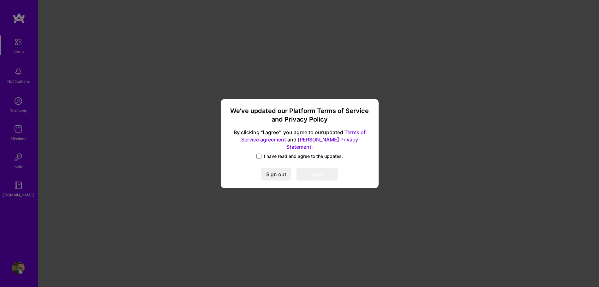
click at [258, 149] on div "We’ve updated our Platform Terms of Service and Privacy Policy By clicking "I a…" at bounding box center [299, 143] width 153 height 84
click at [260, 154] on span at bounding box center [259, 156] width 5 height 5
click at [0, 0] on input "I have read and agree to the updates." at bounding box center [0, 0] width 0 height 0
click at [315, 174] on button "I agree" at bounding box center [317, 174] width 41 height 13
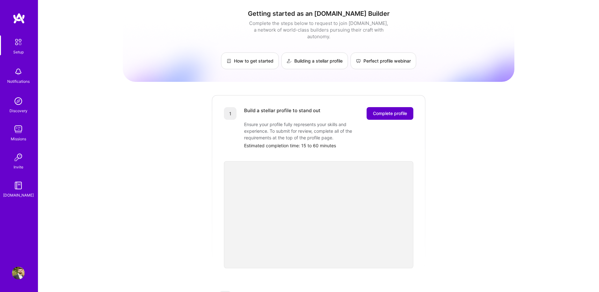
click at [394, 110] on span "Complete profile" at bounding box center [390, 113] width 34 height 6
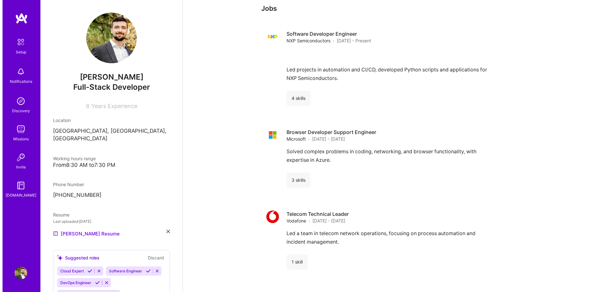
scroll to position [663, 0]
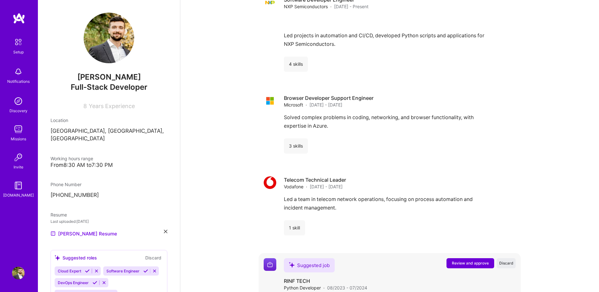
click at [453, 260] on span "Review and approve" at bounding box center [470, 262] width 37 height 5
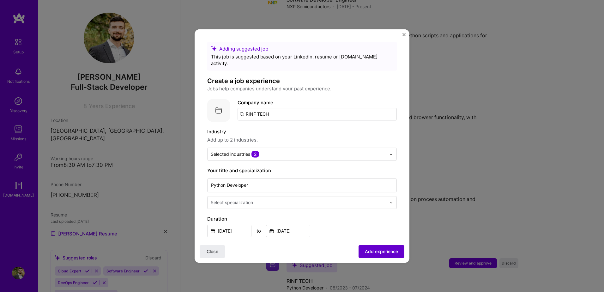
click at [379, 256] on button "Add experience" at bounding box center [382, 251] width 46 height 13
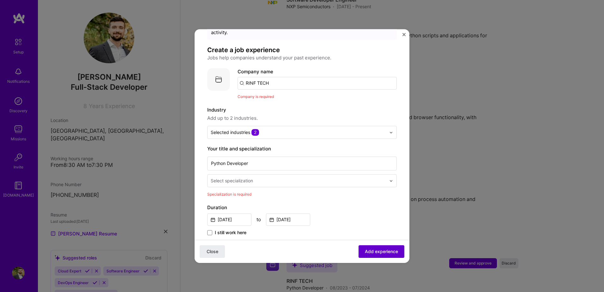
scroll to position [63, 0]
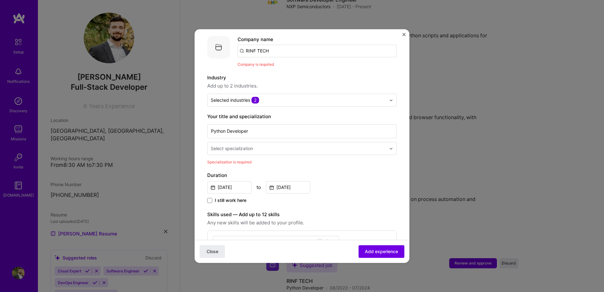
click at [363, 145] on input "text" at bounding box center [299, 148] width 177 height 7
type input "back"
click at [281, 159] on div "Back-End Developer" at bounding box center [302, 165] width 186 height 12
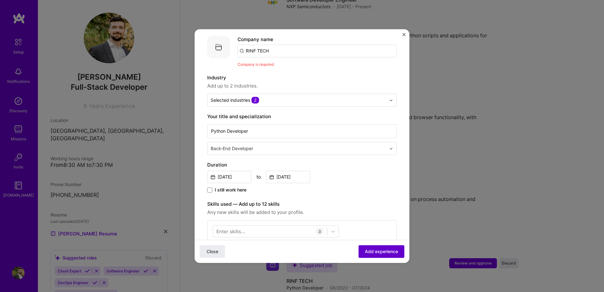
click at [379, 254] on span "Add experience" at bounding box center [381, 251] width 33 height 6
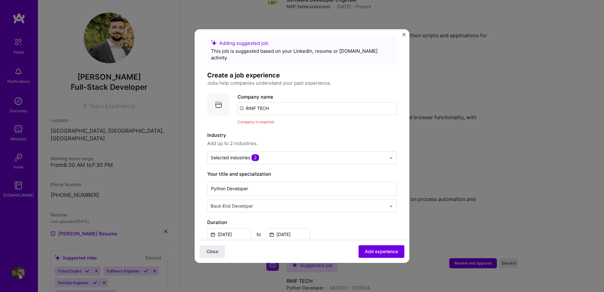
scroll to position [0, 0]
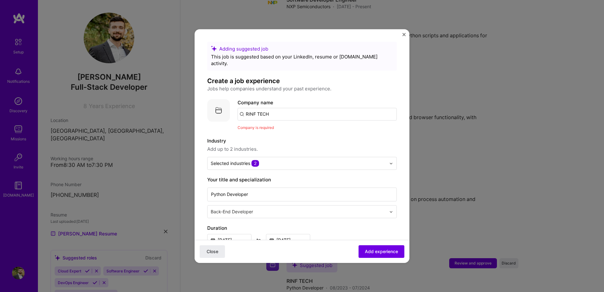
click at [281, 108] on input "RINF TECH" at bounding box center [317, 114] width 159 height 13
click at [294, 108] on input "RINF TECH" at bounding box center [317, 114] width 159 height 13
click at [268, 151] on span "[DOMAIN_NAME]" at bounding box center [272, 153] width 31 height 5
click at [368, 251] on span "Add experience" at bounding box center [381, 251] width 33 height 6
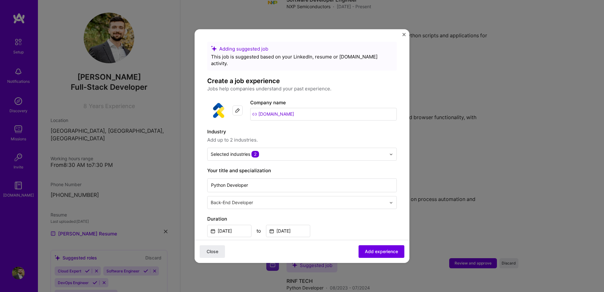
drag, startPoint x: 305, startPoint y: 105, endPoint x: 240, endPoint y: 100, distance: 64.6
click at [240, 100] on div "Company logo Company name [DOMAIN_NAME]" at bounding box center [302, 110] width 190 height 23
type input "nshift"
click at [288, 144] on div "nshift" at bounding box center [282, 149] width 18 height 11
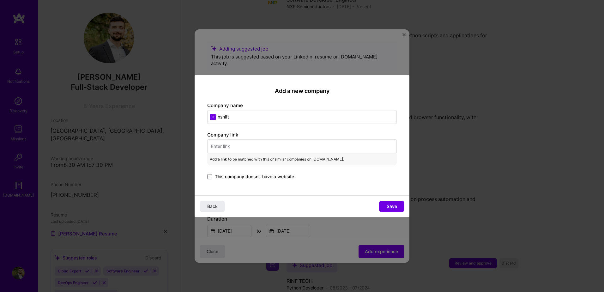
click at [229, 148] on input "text" at bounding box center [302, 146] width 190 height 14
paste input "[URL][DOMAIN_NAME]"
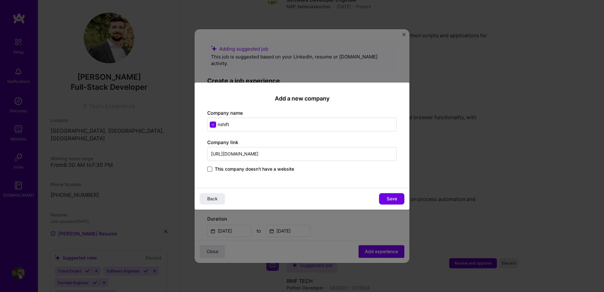
type input "[URL][DOMAIN_NAME]"
click at [207, 169] on span at bounding box center [209, 168] width 5 height 5
click at [0, 0] on input "This company doesn't have a website" at bounding box center [0, 0] width 0 height 0
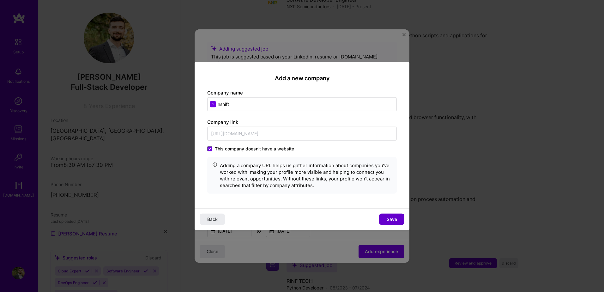
click at [393, 215] on button "Save" at bounding box center [391, 218] width 25 height 11
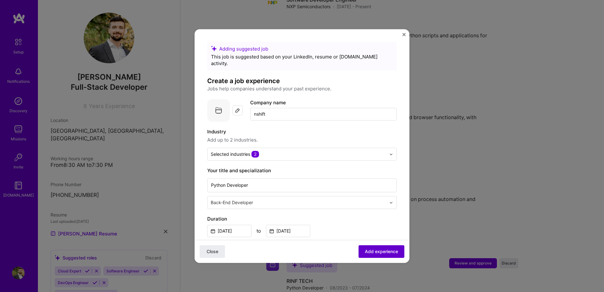
click at [377, 250] on span "Add experience" at bounding box center [381, 251] width 33 height 6
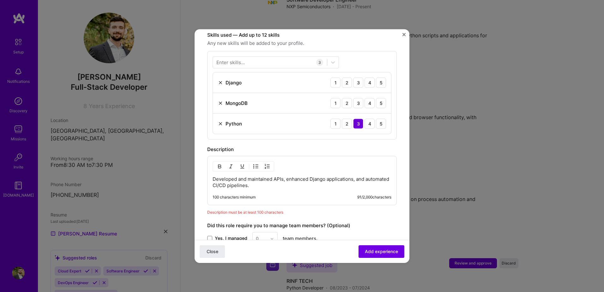
scroll to position [211, 0]
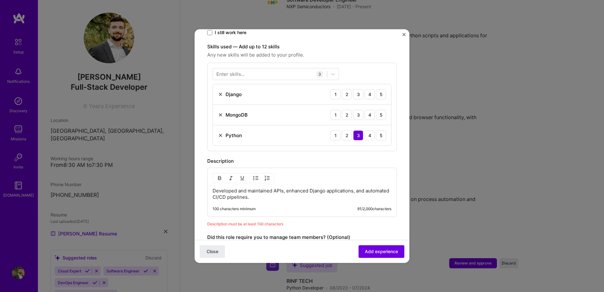
click at [271, 197] on div "Developed and maintained APIs, enhanced Django applications, and automated CI/C…" at bounding box center [302, 191] width 190 height 49
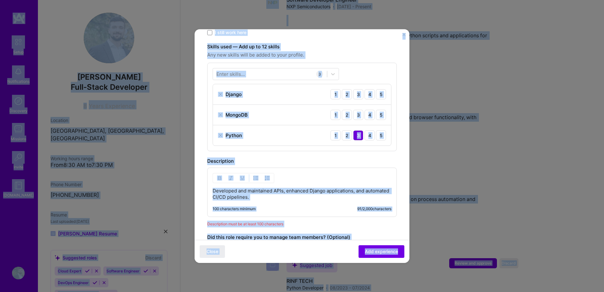
click at [272, 193] on p "Developed and maintained APIs, enhanced Django applications, and automated CI/C…" at bounding box center [302, 194] width 179 height 13
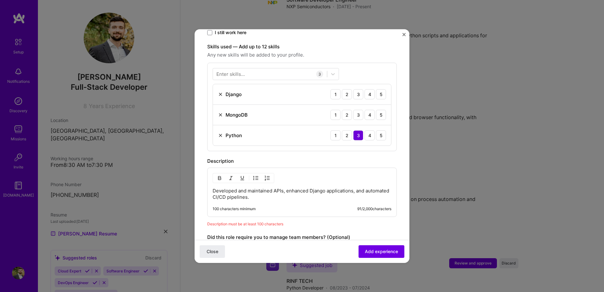
click at [279, 189] on p "Developed and maintained APIs, enhanced Django applications, and automated CI/C…" at bounding box center [302, 194] width 179 height 13
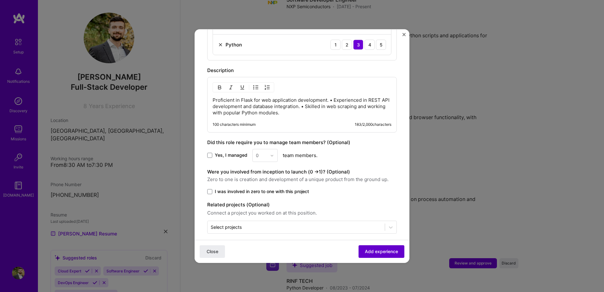
click at [391, 257] on button "Add experience" at bounding box center [382, 251] width 46 height 13
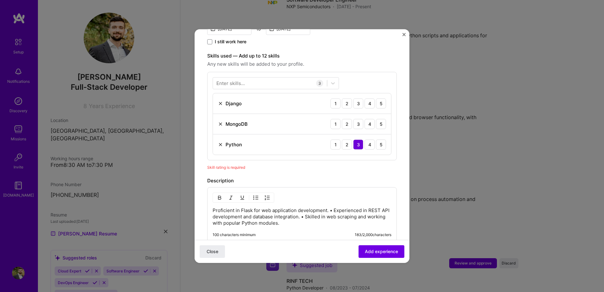
scroll to position [187, 0]
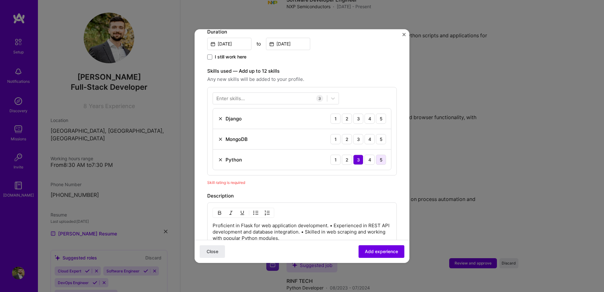
click at [376, 154] on div "5" at bounding box center [381, 159] width 10 height 10
click at [367, 113] on div "4" at bounding box center [370, 118] width 10 height 10
click at [366, 135] on div "4" at bounding box center [370, 139] width 10 height 10
click at [382, 248] on button "Add experience" at bounding box center [382, 251] width 46 height 13
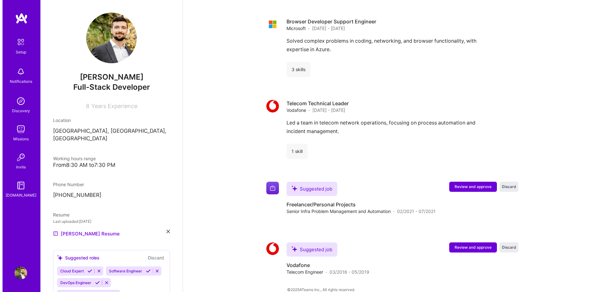
scroll to position [832, 0]
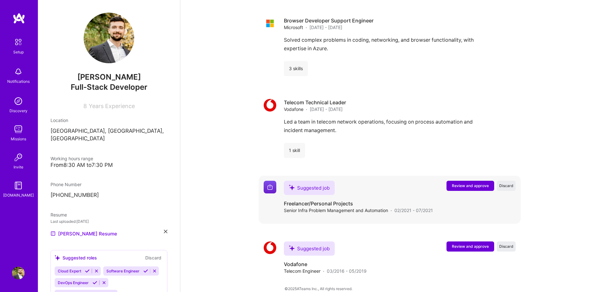
click at [473, 182] on button "Review and approve" at bounding box center [471, 186] width 48 height 10
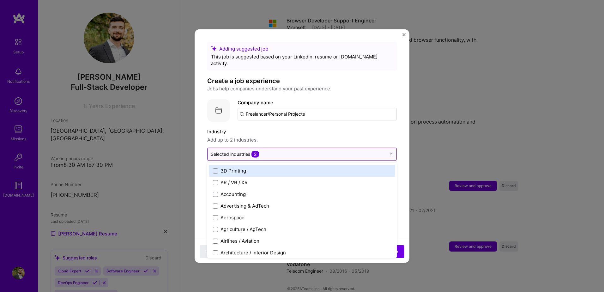
click at [363, 151] on input "text" at bounding box center [298, 154] width 175 height 7
type input "it"
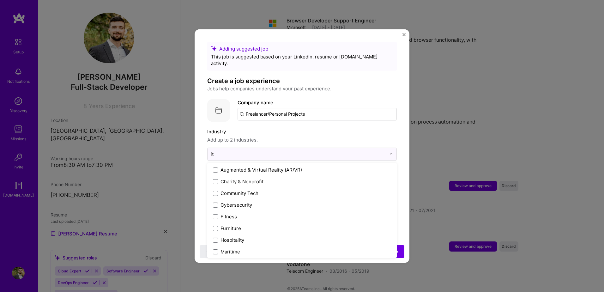
scroll to position [0, 0]
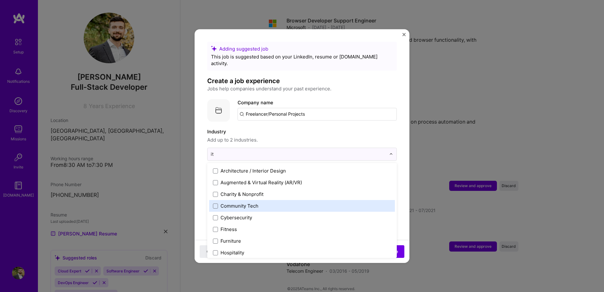
click at [255, 203] on div "Community Tech" at bounding box center [240, 206] width 38 height 7
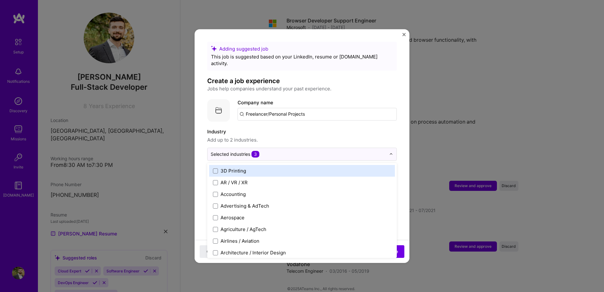
click at [382, 128] on label "Industry" at bounding box center [302, 132] width 190 height 8
click at [389, 152] on img at bounding box center [391, 154] width 4 height 4
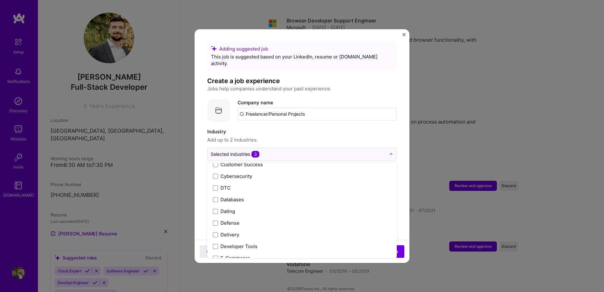
scroll to position [411, 0]
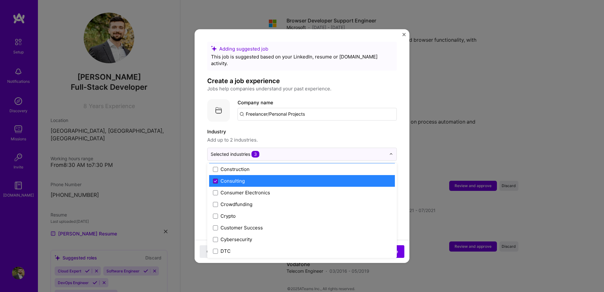
click at [217, 178] on span at bounding box center [215, 180] width 5 height 5
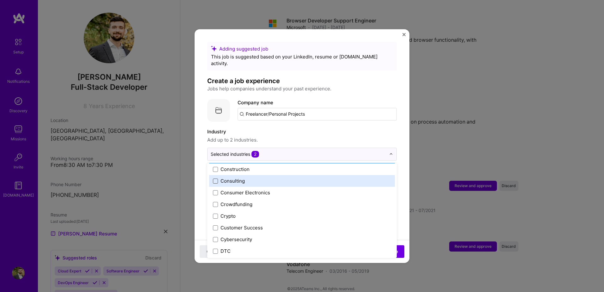
click at [217, 178] on span at bounding box center [215, 180] width 5 height 5
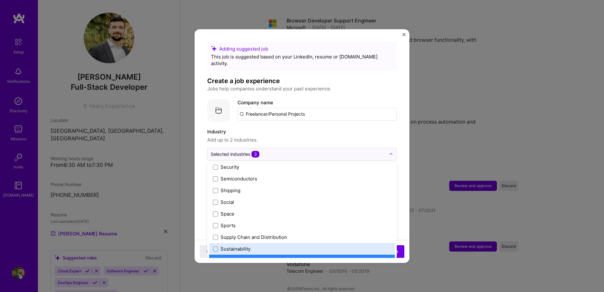
scroll to position [1312, 0]
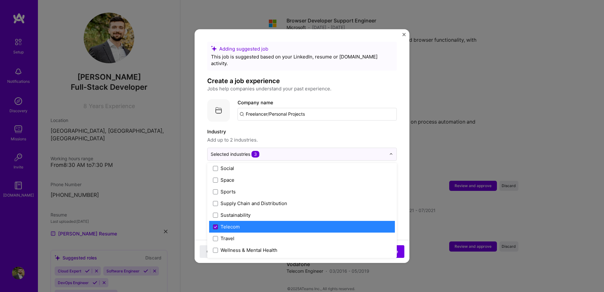
click at [214, 226] on icon at bounding box center [215, 227] width 3 height 3
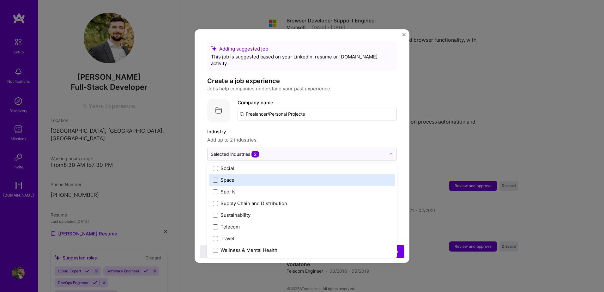
click at [398, 173] on form "Adding suggested job This job is suggested based on your LinkedIn, resume or [D…" at bounding box center [302, 293] width 215 height 503
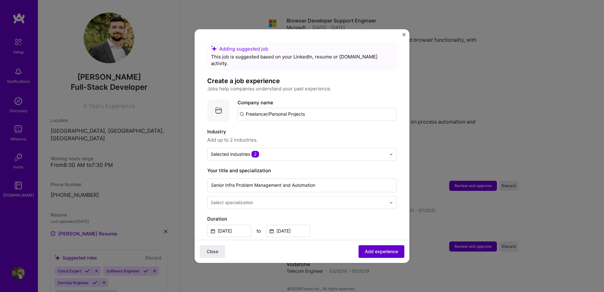
click at [382, 246] on button "Add experience" at bounding box center [382, 251] width 46 height 13
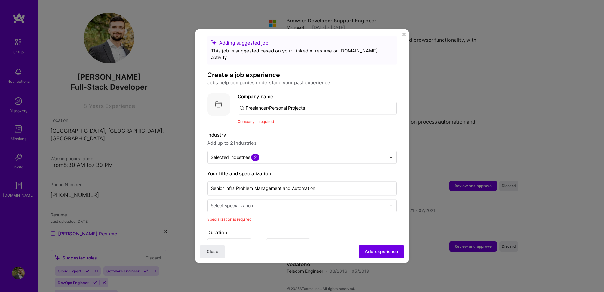
scroll to position [0, 0]
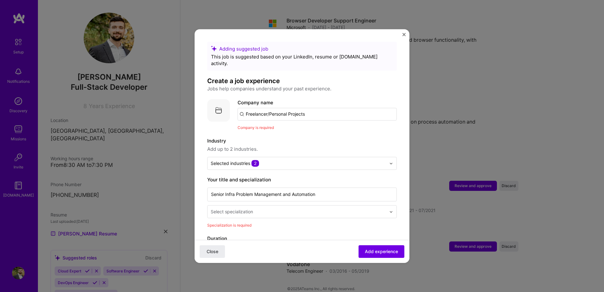
click at [320, 108] on input "Freelancer/Personal Projects" at bounding box center [317, 114] width 159 height 13
click at [336, 108] on input "Freelancer/Personal Projects" at bounding box center [317, 114] width 159 height 13
click at [327, 108] on input "Freelancer/Personal Projects" at bounding box center [317, 114] width 159 height 13
click at [307, 108] on input "Freelancer/Personal Projects" at bounding box center [317, 114] width 159 height 13
click at [321, 108] on input "Freelancer/Personal Projects" at bounding box center [317, 114] width 159 height 13
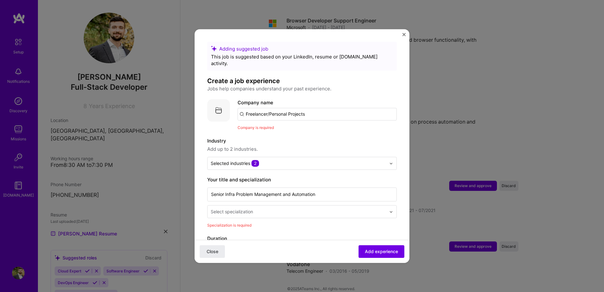
drag, startPoint x: 270, startPoint y: 107, endPoint x: 410, endPoint y: 117, distance: 140.3
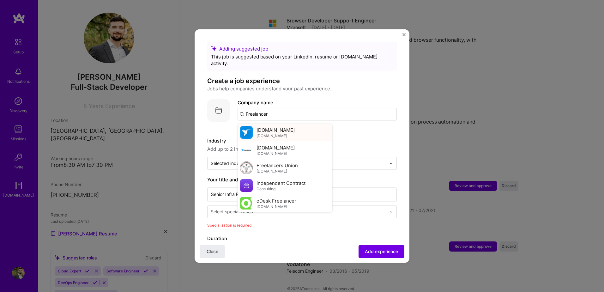
click at [281, 127] on span "[DOMAIN_NAME]" at bounding box center [276, 130] width 38 height 7
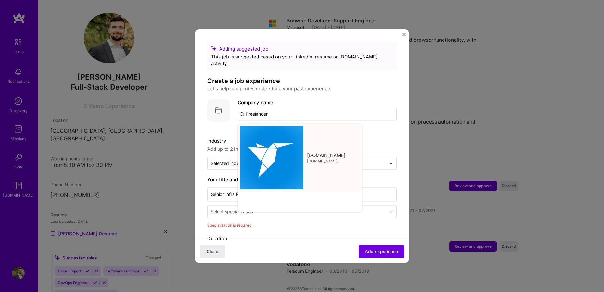
type input "[DOMAIN_NAME]"
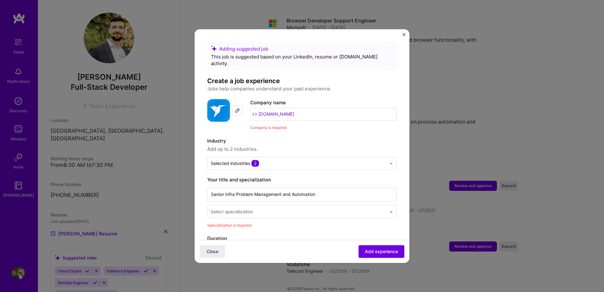
click at [325, 117] on div "Company name [DOMAIN_NAME] Company is required" at bounding box center [323, 115] width 147 height 32
click at [299, 111] on input "[DOMAIN_NAME]" at bounding box center [323, 114] width 147 height 13
click at [318, 129] on div "Adding suggested job This job is suggested based on your LinkedIn, resume or [D…" at bounding box center [302, 290] width 190 height 497
click at [372, 249] on span "Add experience" at bounding box center [381, 251] width 33 height 6
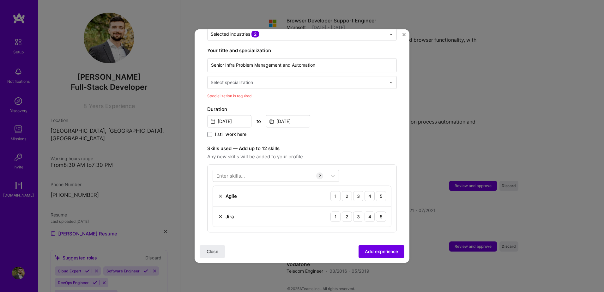
scroll to position [109, 0]
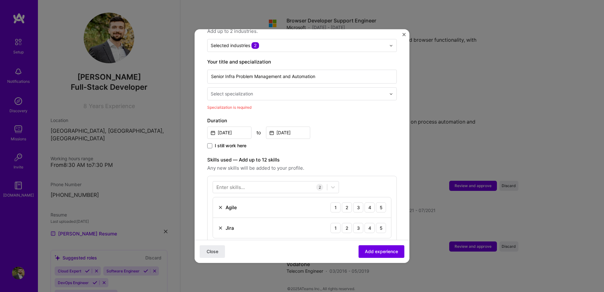
click at [389, 92] on img at bounding box center [391, 94] width 4 height 4
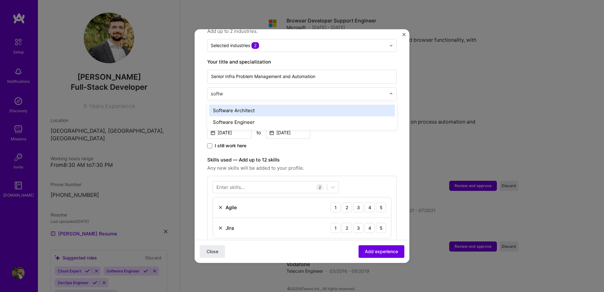
type input "softwa"
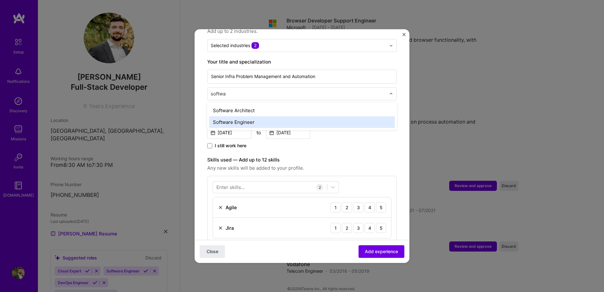
click at [235, 116] on div "Software Engineer" at bounding box center [302, 122] width 186 height 12
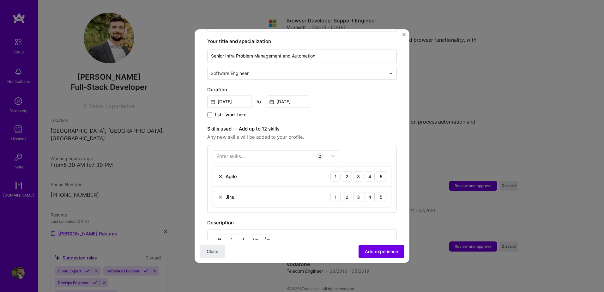
scroll to position [140, 0]
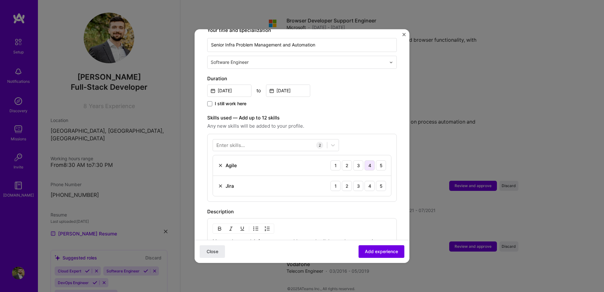
click at [366, 160] on div "4" at bounding box center [370, 165] width 10 height 10
click at [367, 181] on div "4" at bounding box center [370, 186] width 10 height 10
click at [366, 181] on div "4" at bounding box center [370, 186] width 10 height 10
click at [376, 163] on div "5" at bounding box center [381, 165] width 10 height 10
click at [376, 181] on div "5" at bounding box center [381, 186] width 10 height 10
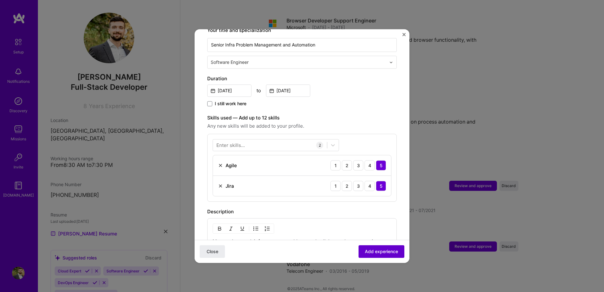
click at [378, 249] on span "Add experience" at bounding box center [381, 251] width 33 height 6
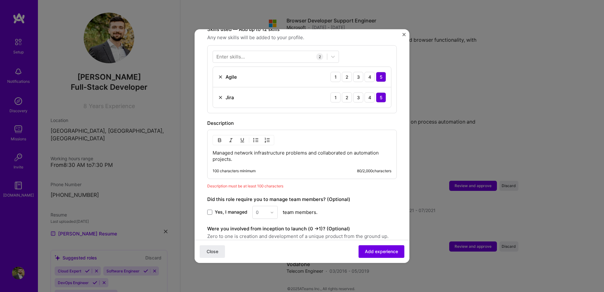
scroll to position [222, 0]
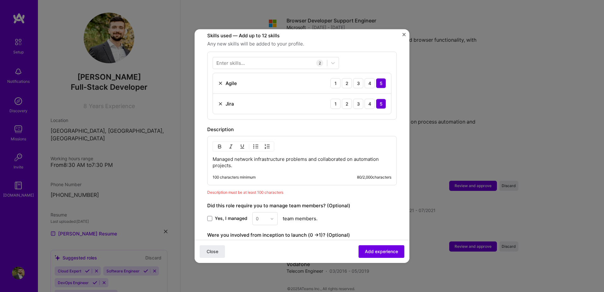
click at [303, 156] on p "Managed network infrastructure problems and collaborated on automation projects." at bounding box center [302, 162] width 179 height 13
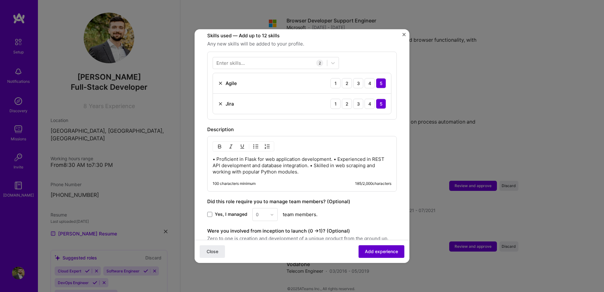
click at [379, 255] on button "Add experience" at bounding box center [382, 251] width 46 height 13
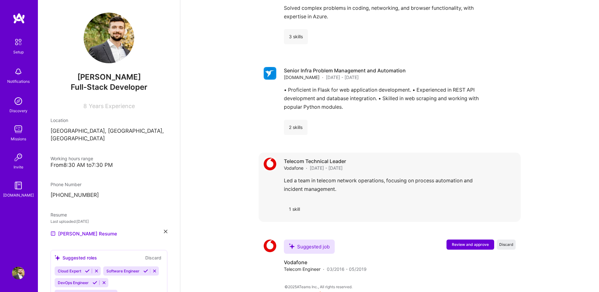
scroll to position [862, 0]
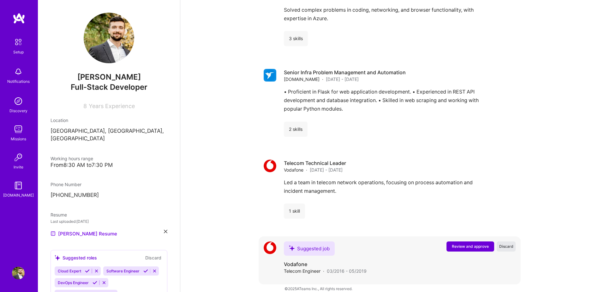
click at [501, 244] on span "Discard" at bounding box center [506, 246] width 14 height 5
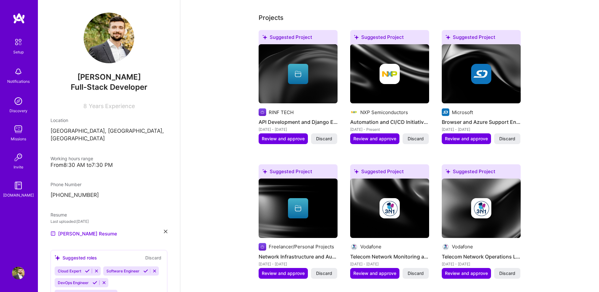
scroll to position [0, 0]
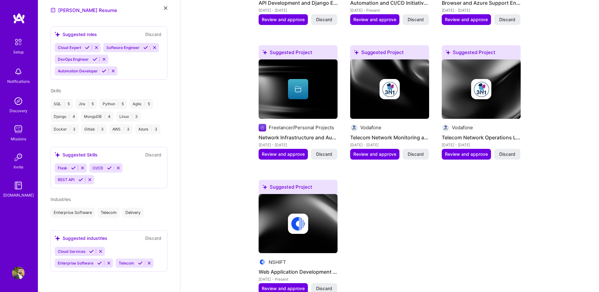
scroll to position [327, 0]
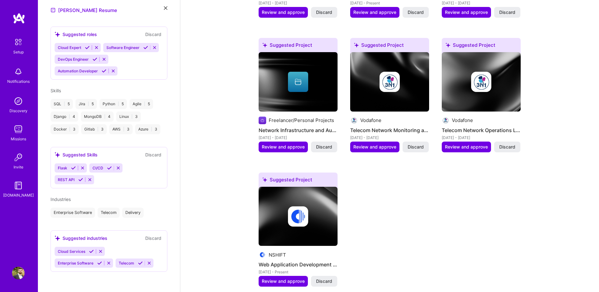
click at [407, 209] on div "Suggested Project RINF TECH API Development and Django Enhancement Aug 2023 - J…" at bounding box center [390, 99] width 262 height 391
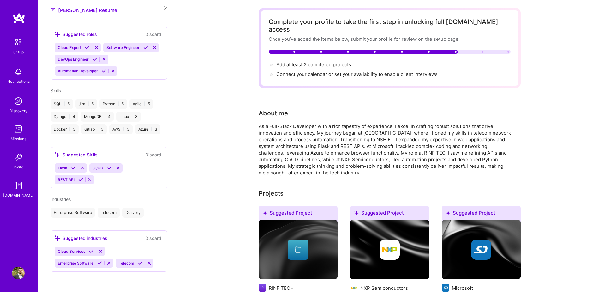
scroll to position [0, 0]
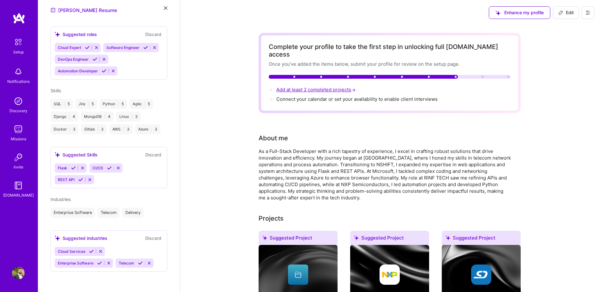
click at [341, 87] on span "Add at least 2 completed projects →" at bounding box center [316, 90] width 81 height 6
select select "RO"
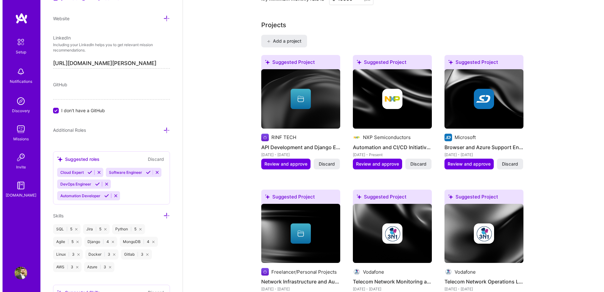
scroll to position [493, 0]
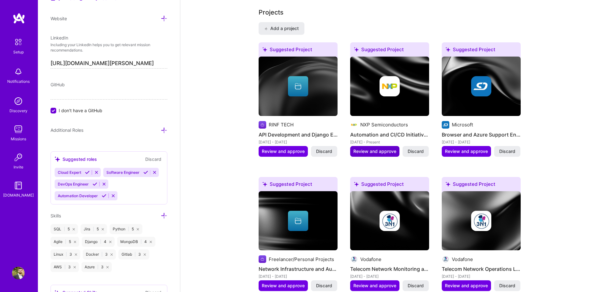
click at [385, 148] on span "Review and approve" at bounding box center [375, 151] width 43 height 6
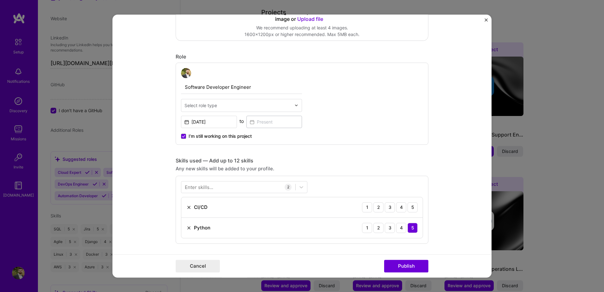
scroll to position [284, 0]
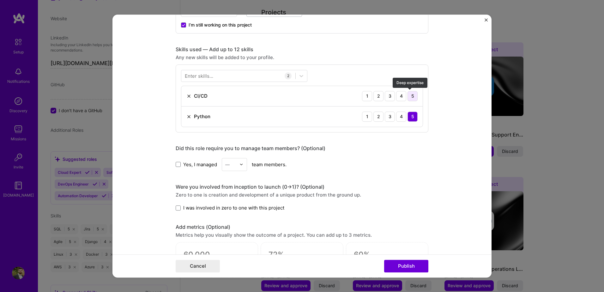
click at [414, 98] on div "5" at bounding box center [413, 96] width 10 height 10
click at [409, 266] on button "Publish" at bounding box center [406, 266] width 44 height 13
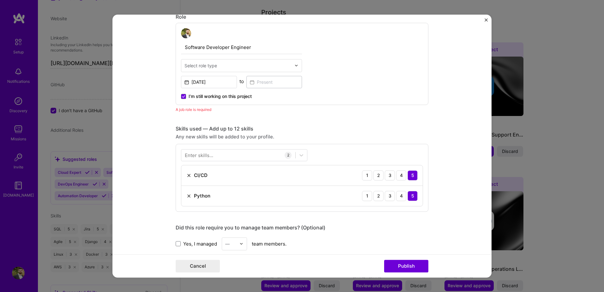
scroll to position [212, 0]
click at [235, 154] on div at bounding box center [238, 156] width 114 height 10
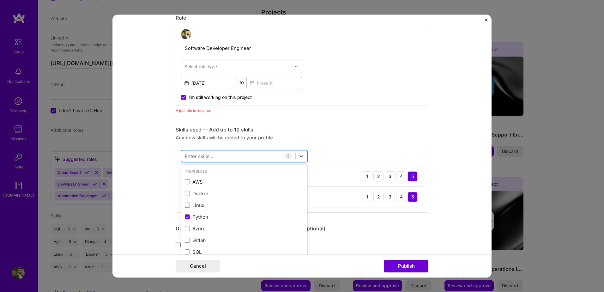
click at [299, 154] on icon at bounding box center [301, 156] width 6 height 6
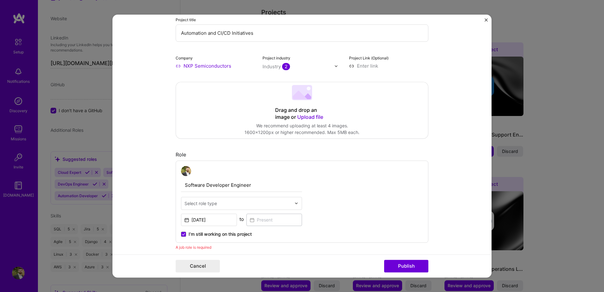
scroll to position [95, 0]
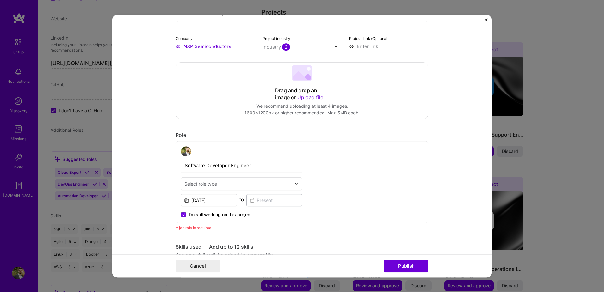
click at [197, 227] on div "A job role is required" at bounding box center [302, 227] width 253 height 7
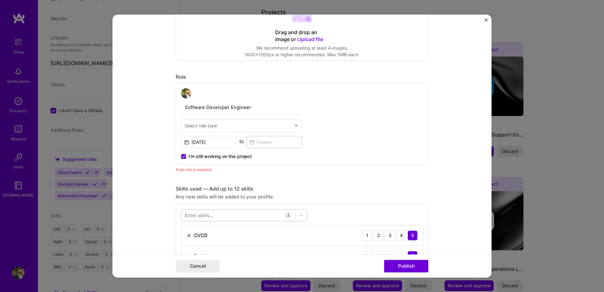
scroll to position [158, 0]
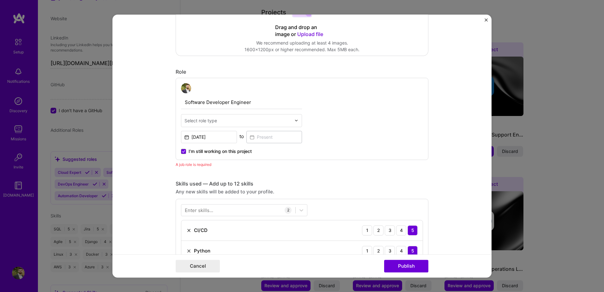
click at [282, 121] on input "text" at bounding box center [238, 120] width 107 height 7
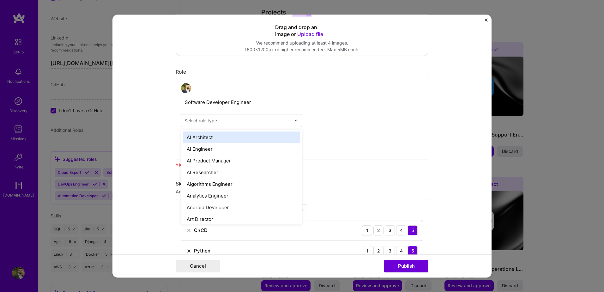
type input "s"
type input "devo"
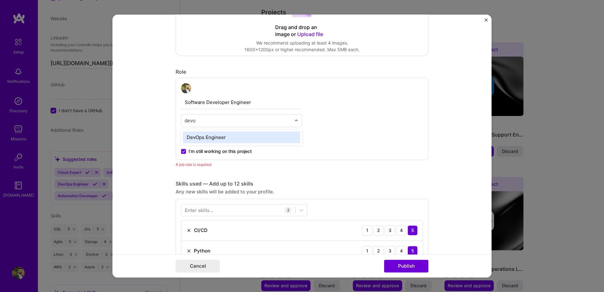
click at [262, 139] on div "DevOps Engineer" at bounding box center [241, 137] width 117 height 12
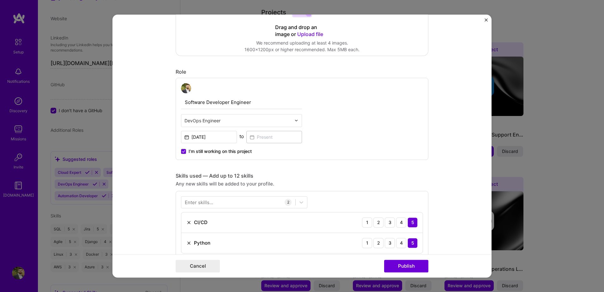
click at [328, 172] on div "Editing suggested project This project is suggested based on your LinkedIn, res…" at bounding box center [302, 219] width 253 height 700
click at [397, 272] on div "Cancel Publish" at bounding box center [301, 265] width 379 height 23
click at [399, 271] on button "Publish" at bounding box center [406, 266] width 44 height 13
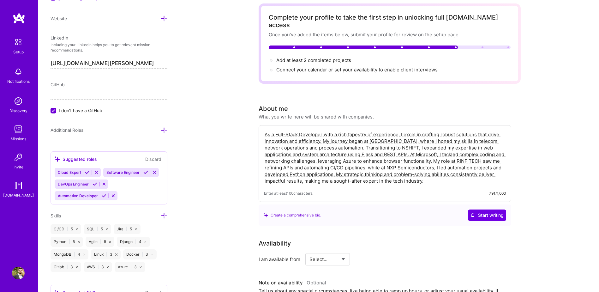
scroll to position [0, 0]
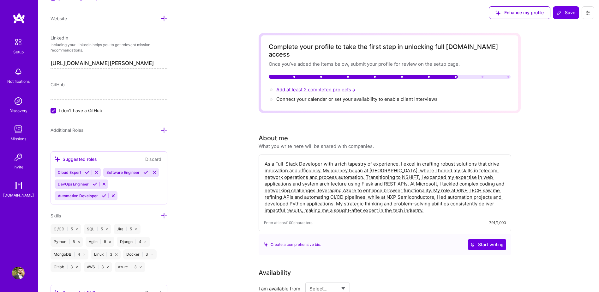
click at [319, 87] on span "Add at least 2 completed projects →" at bounding box center [316, 90] width 81 height 6
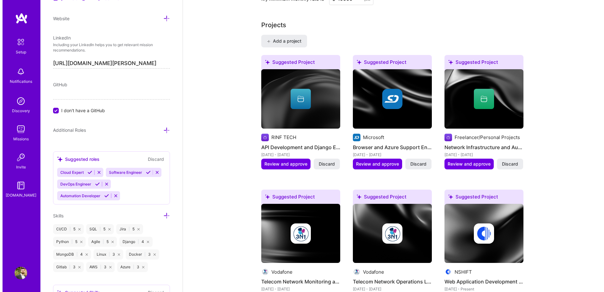
scroll to position [493, 0]
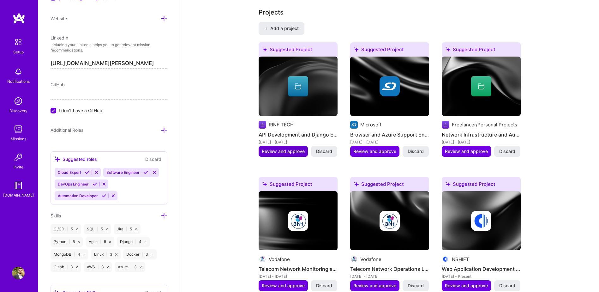
click at [283, 148] on span "Review and approve" at bounding box center [283, 151] width 43 height 6
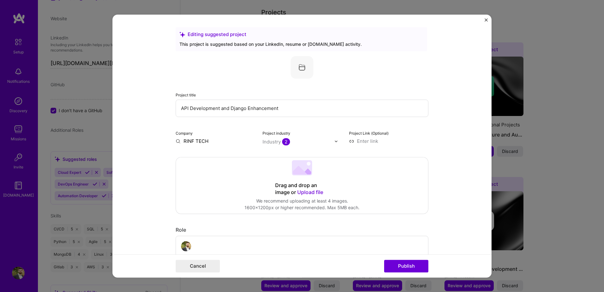
click at [195, 141] on input "RINF TECH" at bounding box center [215, 141] width 79 height 7
click at [181, 136] on label "Company" at bounding box center [184, 133] width 17 height 5
drag, startPoint x: 202, startPoint y: 140, endPoint x: 205, endPoint y: 141, distance: 3.3
click at [202, 141] on input "RINF TECH" at bounding box center [215, 141] width 79 height 7
click at [218, 139] on input "RINF TECH" at bounding box center [215, 141] width 79 height 7
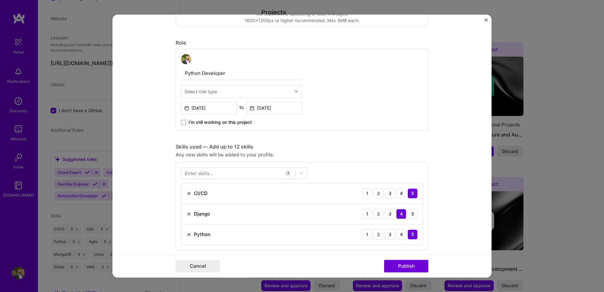
scroll to position [190, 0]
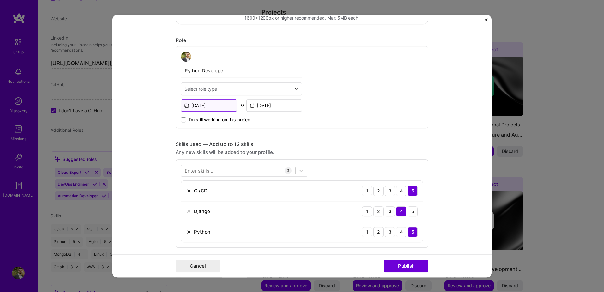
click at [208, 105] on input "[DATE]" at bounding box center [209, 105] width 56 height 12
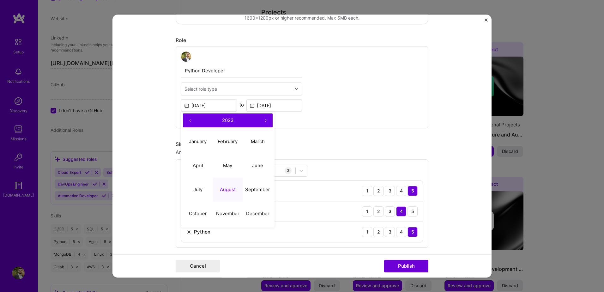
click at [263, 120] on button "›" at bounding box center [266, 120] width 14 height 14
click at [199, 189] on abbr "July" at bounding box center [197, 190] width 9 height 6
type input "[DATE]"
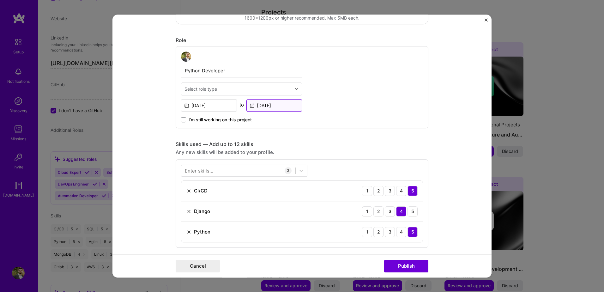
click at [276, 104] on input "[DATE]" at bounding box center [274, 105] width 56 height 12
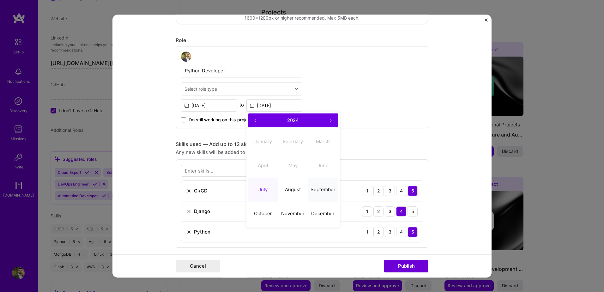
click at [320, 190] on abbr "September" at bounding box center [323, 190] width 25 height 6
type input "Sep, 2024"
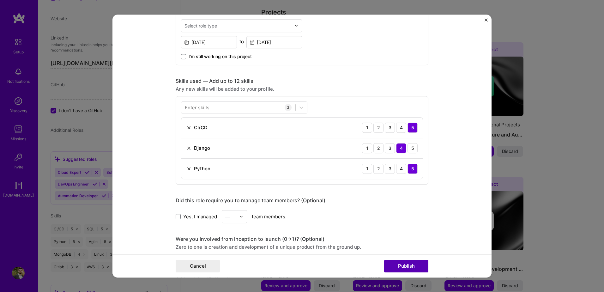
click at [402, 266] on button "Publish" at bounding box center [406, 266] width 44 height 13
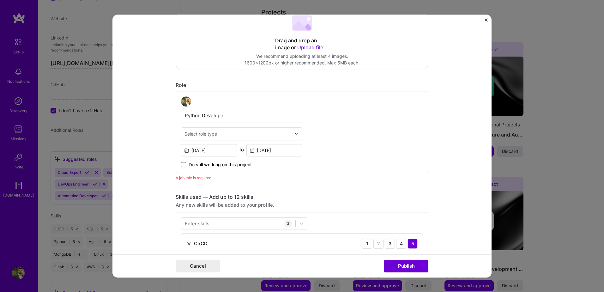
scroll to position [41, 0]
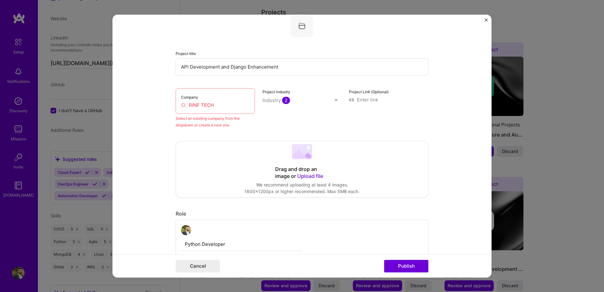
click at [195, 104] on input "RINF TECH" at bounding box center [215, 105] width 69 height 7
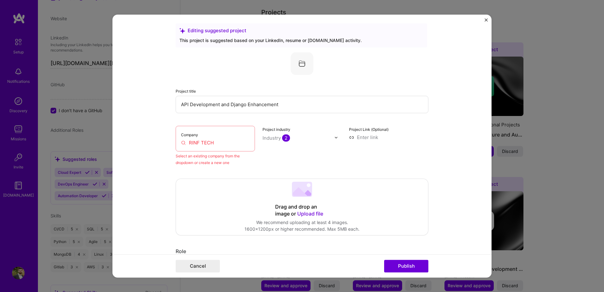
scroll to position [0, 0]
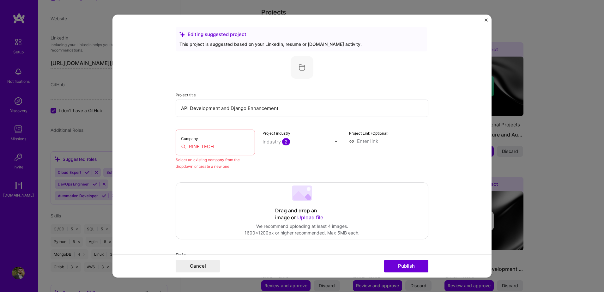
click at [299, 70] on img at bounding box center [302, 67] width 23 height 23
click at [263, 161] on div "Project industry Industry 2" at bounding box center [302, 150] width 79 height 40
click at [224, 153] on div "Company RINF TECH" at bounding box center [215, 143] width 79 height 26
click at [249, 148] on div "Company RINF TECH" at bounding box center [215, 143] width 79 height 26
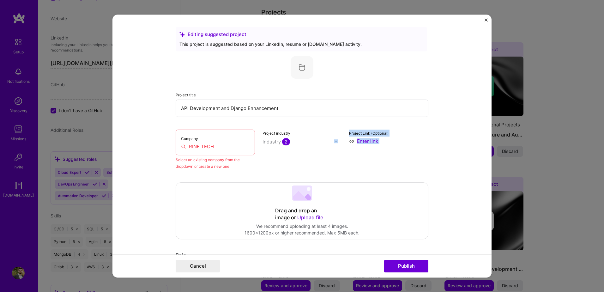
click at [360, 169] on div "Project Link (Optional)" at bounding box center [388, 150] width 79 height 40
click at [373, 154] on div "Project Link (Optional)" at bounding box center [388, 150] width 79 height 40
click at [375, 131] on label "Project Link (Optional)" at bounding box center [368, 133] width 39 height 5
click at [372, 138] on input at bounding box center [388, 141] width 79 height 7
click at [368, 140] on input at bounding box center [388, 141] width 79 height 7
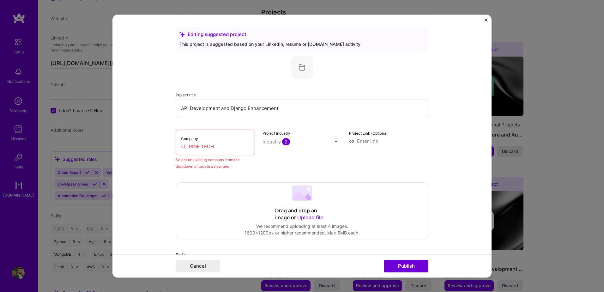
click at [304, 76] on img at bounding box center [302, 67] width 23 height 23
click at [304, 64] on img at bounding box center [302, 67] width 23 height 23
click at [303, 64] on img at bounding box center [302, 67] width 23 height 23
drag, startPoint x: 224, startPoint y: 54, endPoint x: 211, endPoint y: 47, distance: 14.7
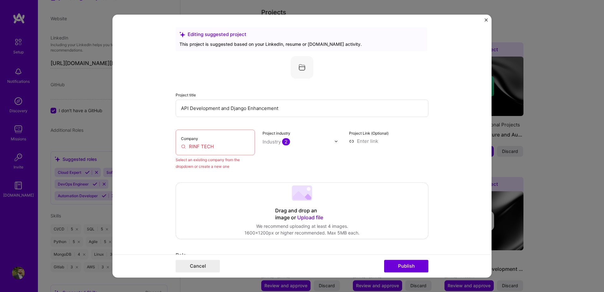
click at [201, 45] on div "This project is suggested based on your LinkedIn, resume or A.Team activity." at bounding box center [301, 44] width 244 height 7
click at [182, 85] on div "Project title API Development and Django Enhancement Company RINF TECH Select a…" at bounding box center [302, 113] width 253 height 114
click at [185, 97] on label "Project title" at bounding box center [186, 95] width 20 height 5
click at [191, 149] on input "RINF TECH" at bounding box center [215, 146] width 69 height 7
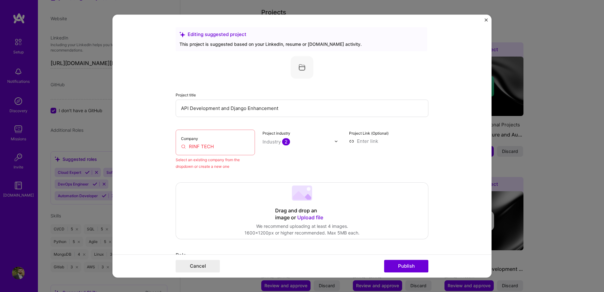
click at [193, 146] on input "RINF TECH" at bounding box center [215, 146] width 69 height 7
drag, startPoint x: 193, startPoint y: 145, endPoint x: 209, endPoint y: 168, distance: 28.1
click at [194, 146] on input "RINF TECH" at bounding box center [215, 146] width 69 height 7
click at [209, 168] on div "Select an existing company from the dropdown or create a new one" at bounding box center [215, 162] width 79 height 13
drag, startPoint x: 214, startPoint y: 168, endPoint x: 218, endPoint y: 170, distance: 4.7
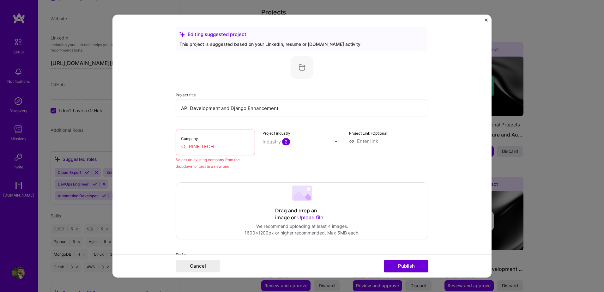
click at [486, 20] on img "Close" at bounding box center [486, 19] width 3 height 3
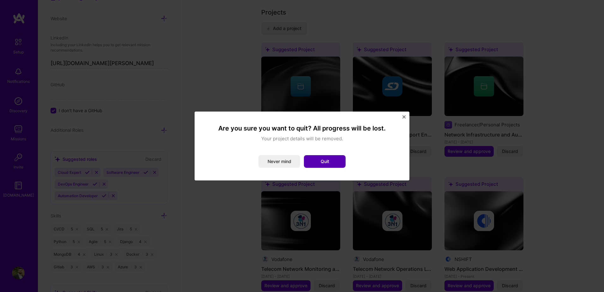
click at [331, 163] on button "Quit" at bounding box center [325, 161] width 42 height 13
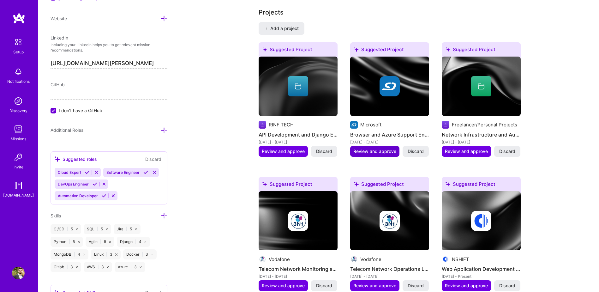
click at [387, 148] on span "Review and approve" at bounding box center [375, 151] width 43 height 6
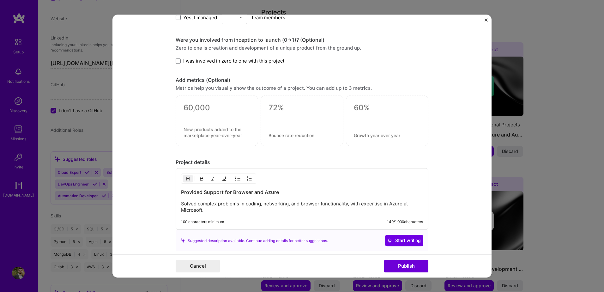
scroll to position [442, 0]
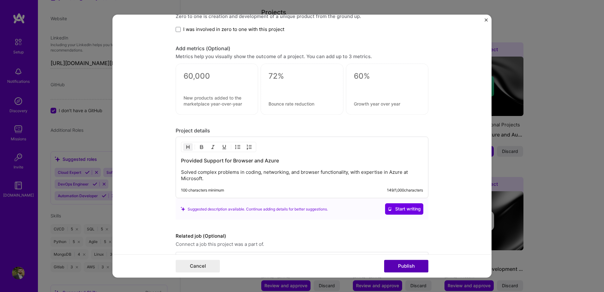
click at [406, 263] on button "Publish" at bounding box center [406, 266] width 44 height 13
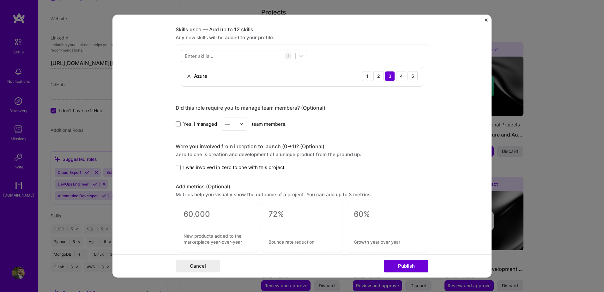
scroll to position [212, 0]
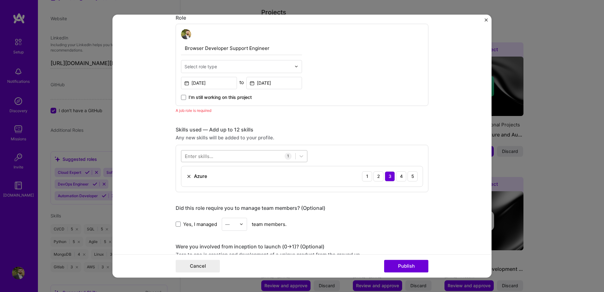
click at [248, 154] on div at bounding box center [238, 156] width 114 height 10
type input "sofware"
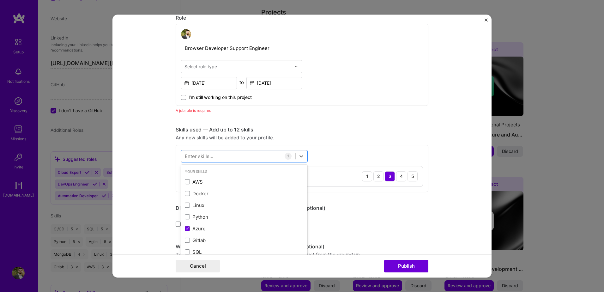
click at [310, 114] on div "Editing suggested project This project is suggested based on your LinkedIn, res…" at bounding box center [302, 159] width 253 height 688
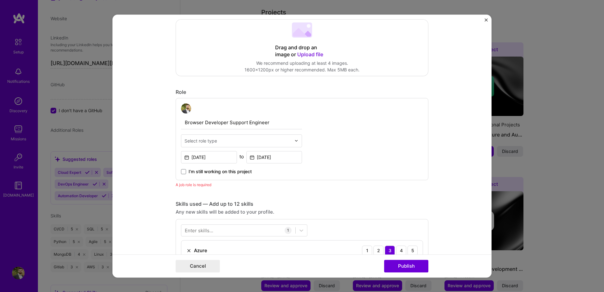
scroll to position [117, 0]
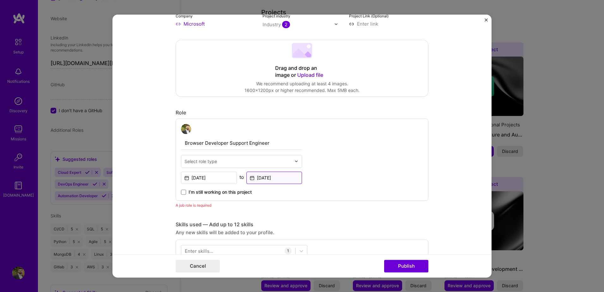
click at [261, 179] on input "Jun, 2023" at bounding box center [274, 178] width 56 height 12
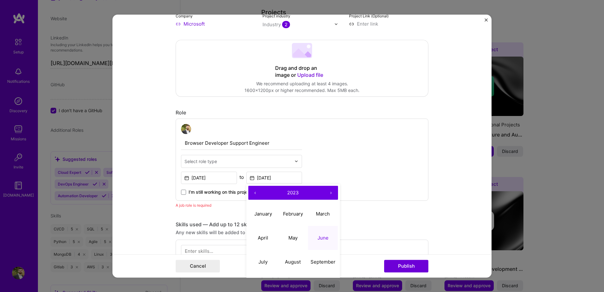
click at [252, 192] on button "‹" at bounding box center [255, 193] width 14 height 14
click at [328, 191] on button "›" at bounding box center [331, 193] width 14 height 14
click at [319, 235] on abbr "June" at bounding box center [323, 238] width 11 height 6
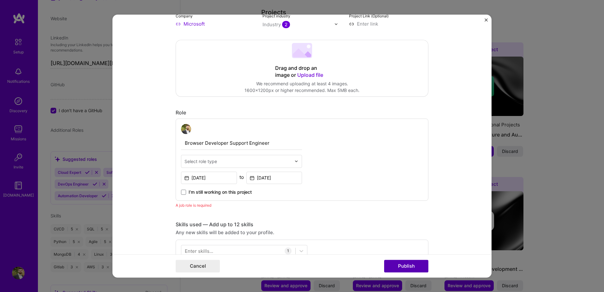
click at [396, 261] on button "Publish" at bounding box center [406, 266] width 44 height 13
click at [226, 137] on input "Browser Developer Support Engineer" at bounding box center [241, 142] width 121 height 13
click at [270, 134] on div at bounding box center [241, 129] width 121 height 10
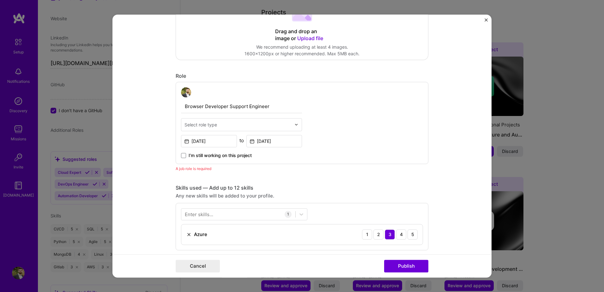
scroll to position [180, 0]
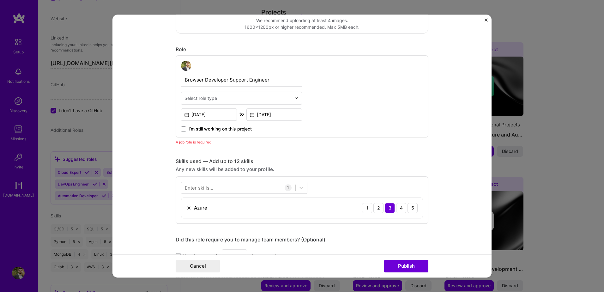
click at [294, 97] on img at bounding box center [296, 98] width 4 height 4
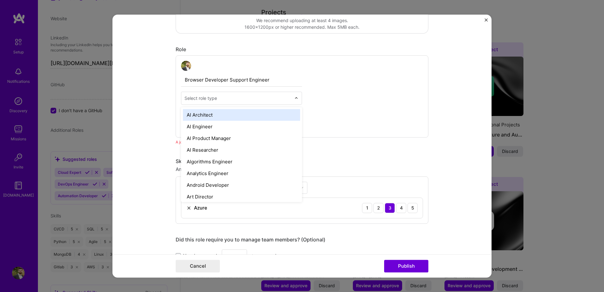
click at [270, 97] on input "text" at bounding box center [238, 98] width 107 height 7
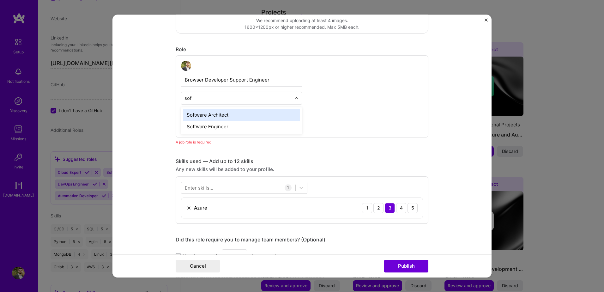
type input "soft"
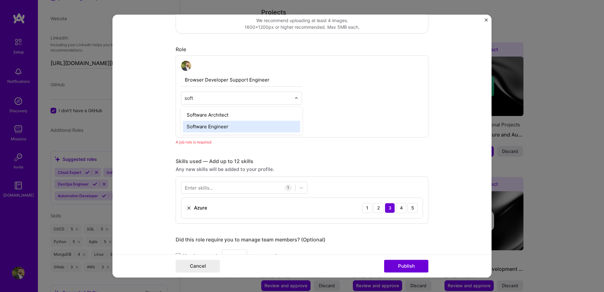
click at [234, 124] on div "Software Engineer" at bounding box center [241, 127] width 117 height 12
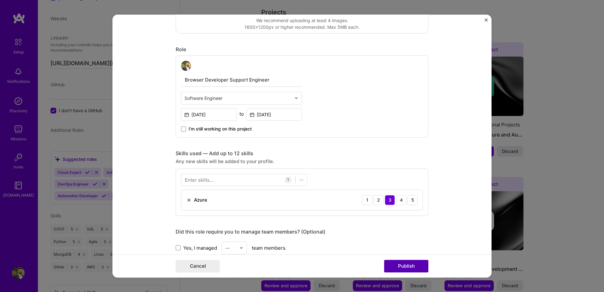
click at [403, 260] on button "Publish" at bounding box center [406, 266] width 44 height 13
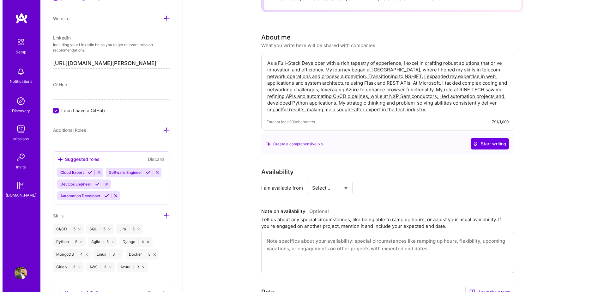
scroll to position [0, 0]
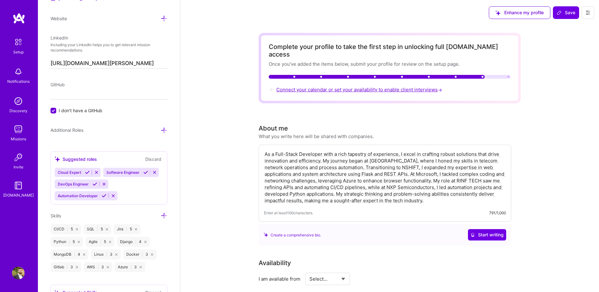
click at [342, 87] on span "Connect your calendar or set your availability to enable client interviews →" at bounding box center [359, 90] width 167 height 6
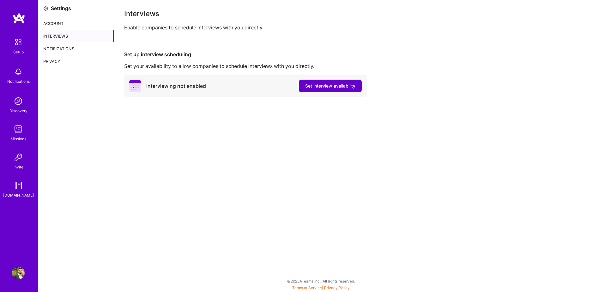
click at [336, 86] on span "Set interview availability" at bounding box center [330, 86] width 50 height 6
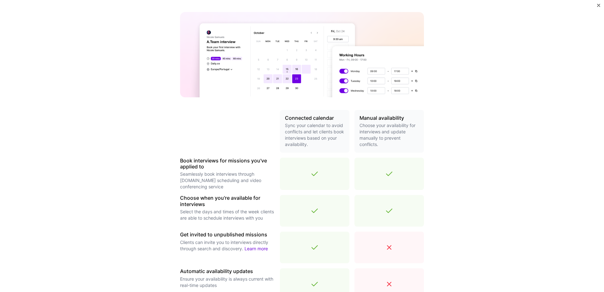
scroll to position [126, 0]
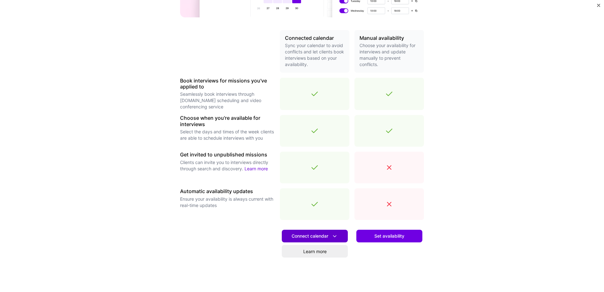
click at [315, 236] on span "Connect calendar" at bounding box center [315, 236] width 46 height 7
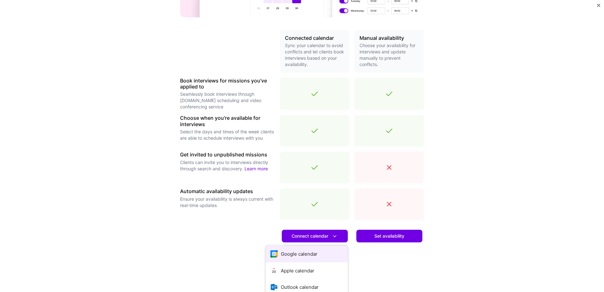
click at [302, 253] on button "Google calendar" at bounding box center [307, 253] width 82 height 17
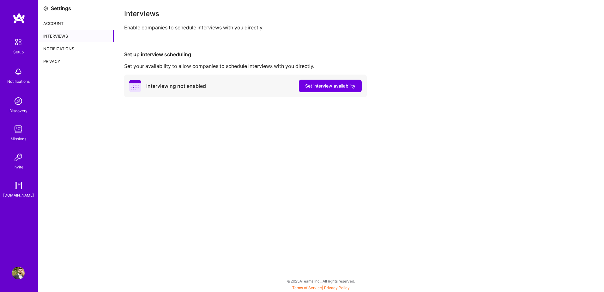
click at [58, 22] on div "Account" at bounding box center [76, 23] width 76 height 13
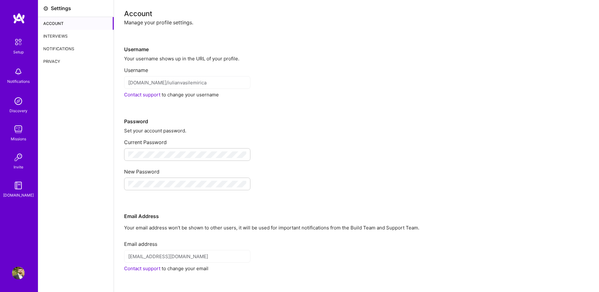
click at [59, 34] on div "Interviews" at bounding box center [76, 36] width 76 height 13
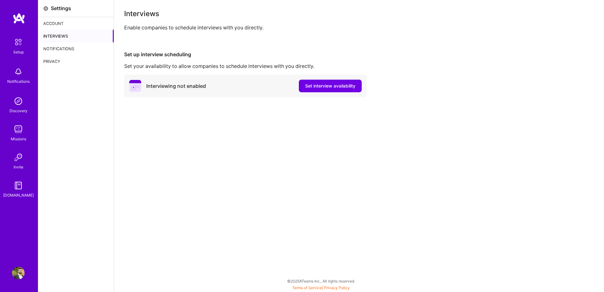
click at [59, 42] on div "Interviews" at bounding box center [76, 36] width 76 height 13
click at [59, 48] on div "Notifications" at bounding box center [76, 48] width 76 height 13
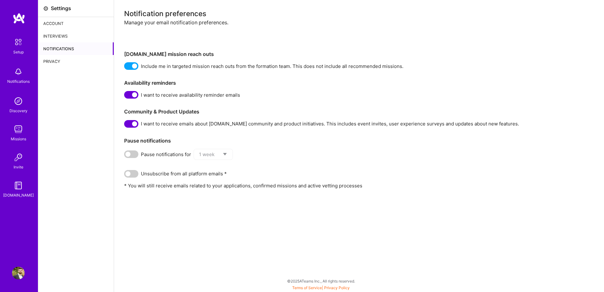
click at [53, 60] on div "Privacy" at bounding box center [76, 61] width 76 height 13
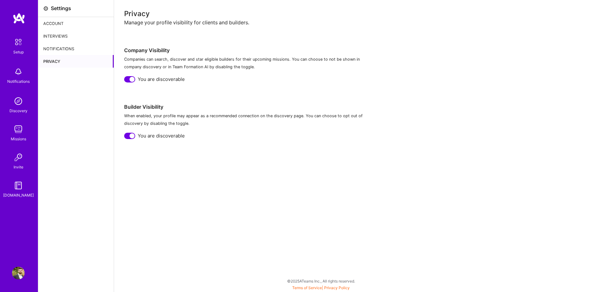
click at [20, 51] on div "Setup" at bounding box center [18, 52] width 10 height 7
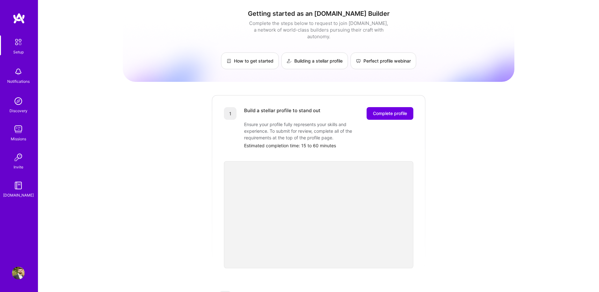
click at [386, 114] on div "Build a stellar profile to stand out Complete profile Ensure your profile fully…" at bounding box center [328, 128] width 169 height 42
click at [383, 110] on span "Complete profile" at bounding box center [390, 113] width 34 height 6
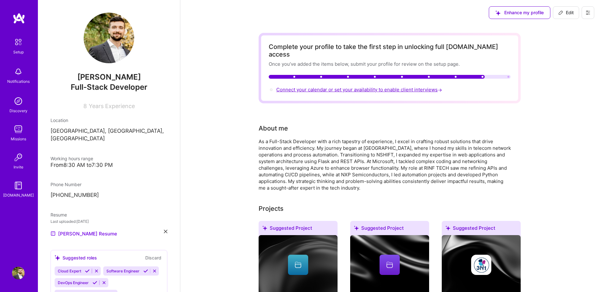
click at [396, 87] on span "Connect your calendar or set your availability to enable client interviews →" at bounding box center [359, 90] width 167 height 6
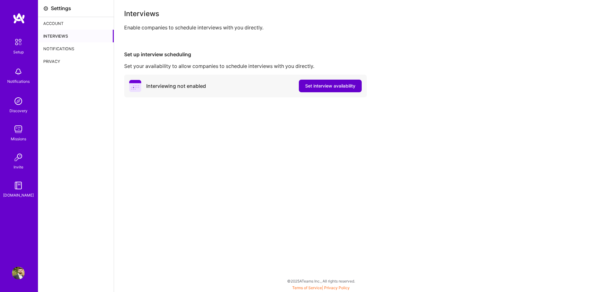
click at [327, 87] on span "Set interview availability" at bounding box center [330, 86] width 50 height 6
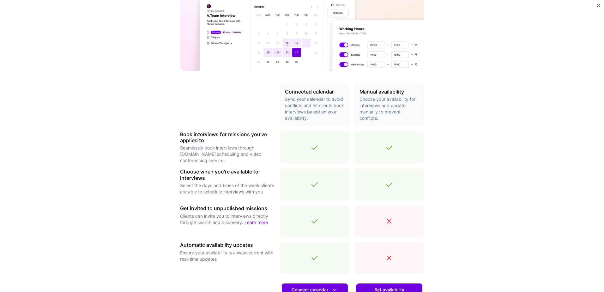
scroll to position [151, 0]
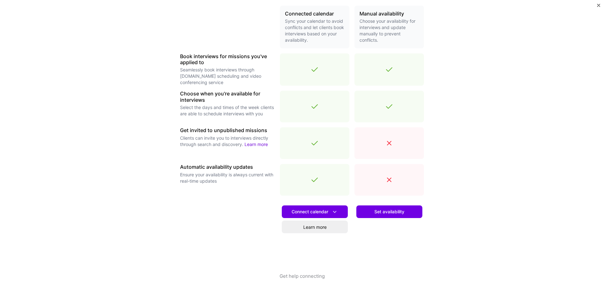
click at [389, 141] on icon at bounding box center [389, 143] width 4 height 4
click at [401, 212] on span "Set availability" at bounding box center [389, 212] width 30 height 6
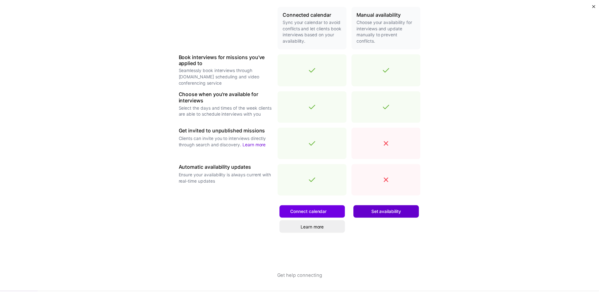
scroll to position [0, 0]
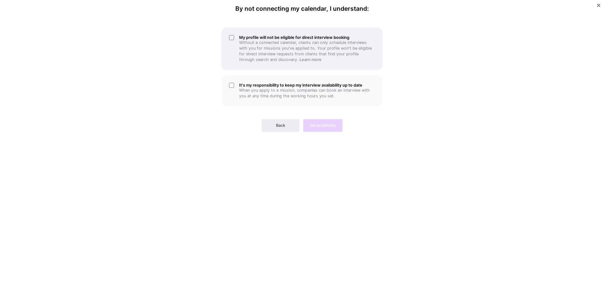
click at [231, 41] on div "My profile will not be eligible for direct interview booking Without a connecte…" at bounding box center [301, 48] width 161 height 43
click at [233, 84] on div "It's my responsibility to keep my interview availability up to date When you ap…" at bounding box center [301, 90] width 161 height 31
click at [327, 125] on span "Set availability" at bounding box center [323, 126] width 27 height 6
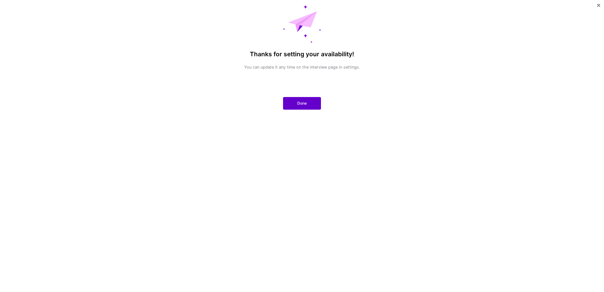
click at [306, 101] on span "Done" at bounding box center [301, 103] width 9 height 6
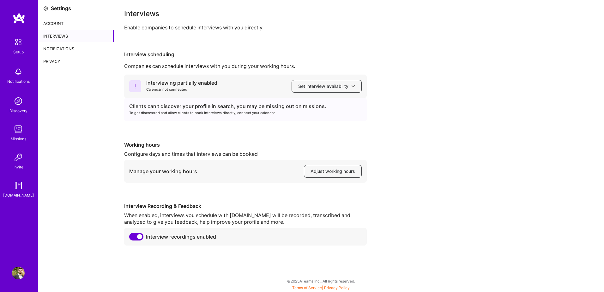
click at [18, 44] on img at bounding box center [18, 41] width 13 height 13
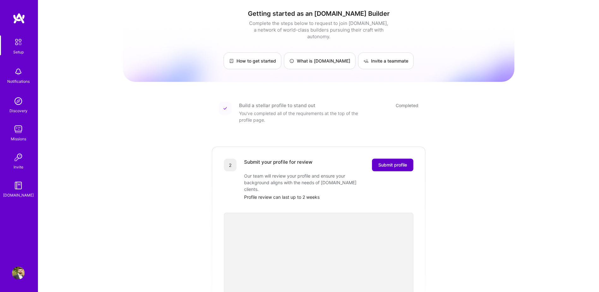
click at [400, 162] on button "Submit profile" at bounding box center [392, 165] width 41 height 13
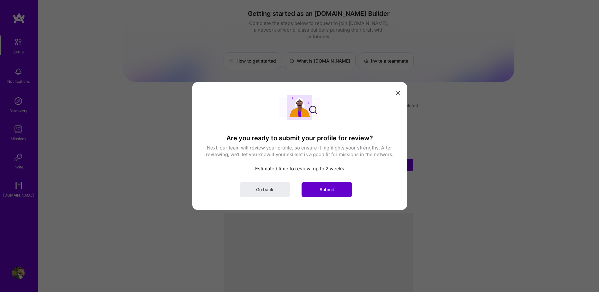
click at [331, 186] on span "Submit" at bounding box center [327, 189] width 15 height 6
